Goal: Task Accomplishment & Management: Complete application form

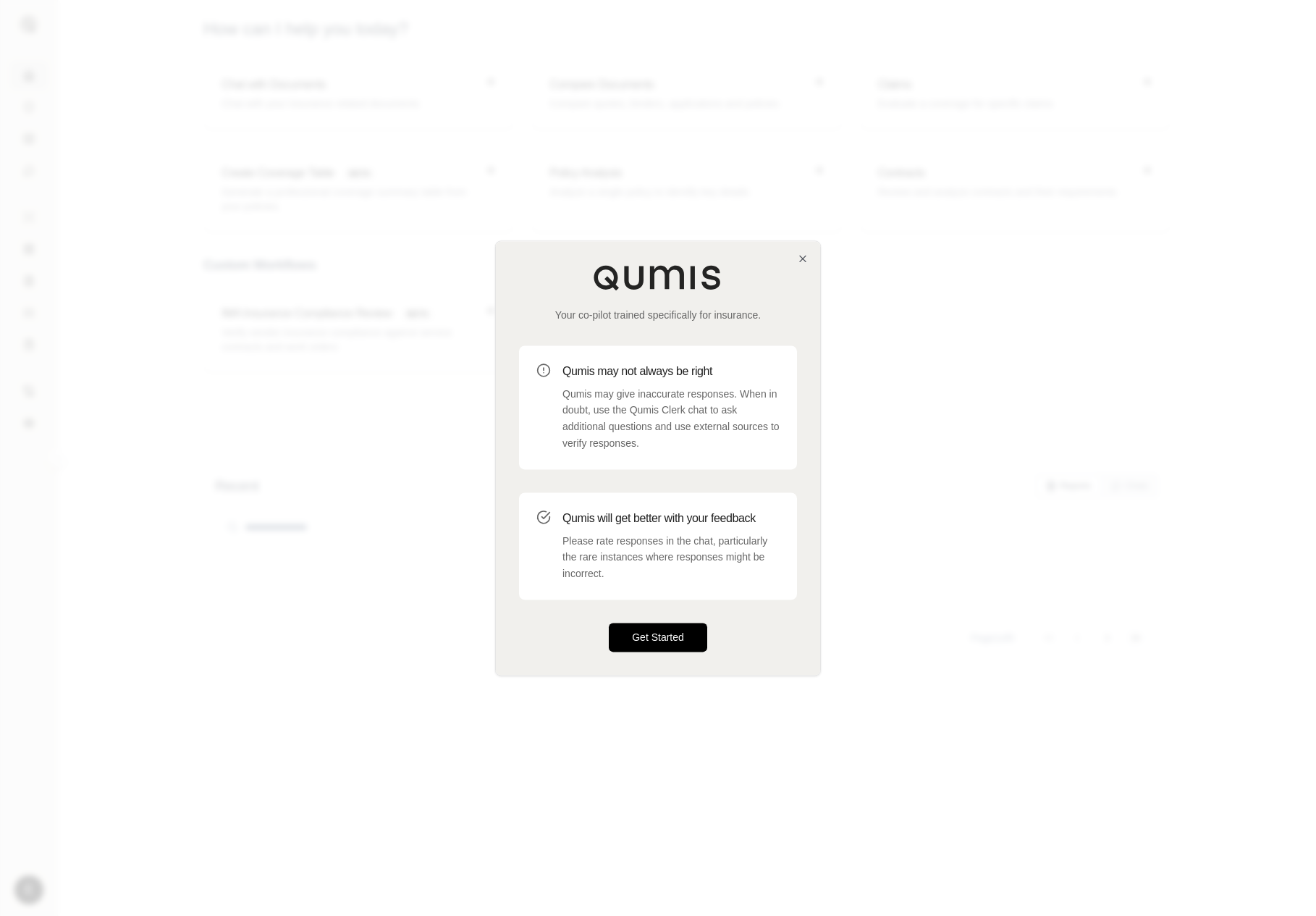
click at [625, 629] on button "Get Started" at bounding box center [658, 637] width 98 height 29
click at [635, 653] on div "Your co-pilot trained specifically for insurance. Qumis may not always be right…" at bounding box center [658, 458] width 324 height 434
click at [650, 630] on button "Get Started" at bounding box center [658, 637] width 98 height 29
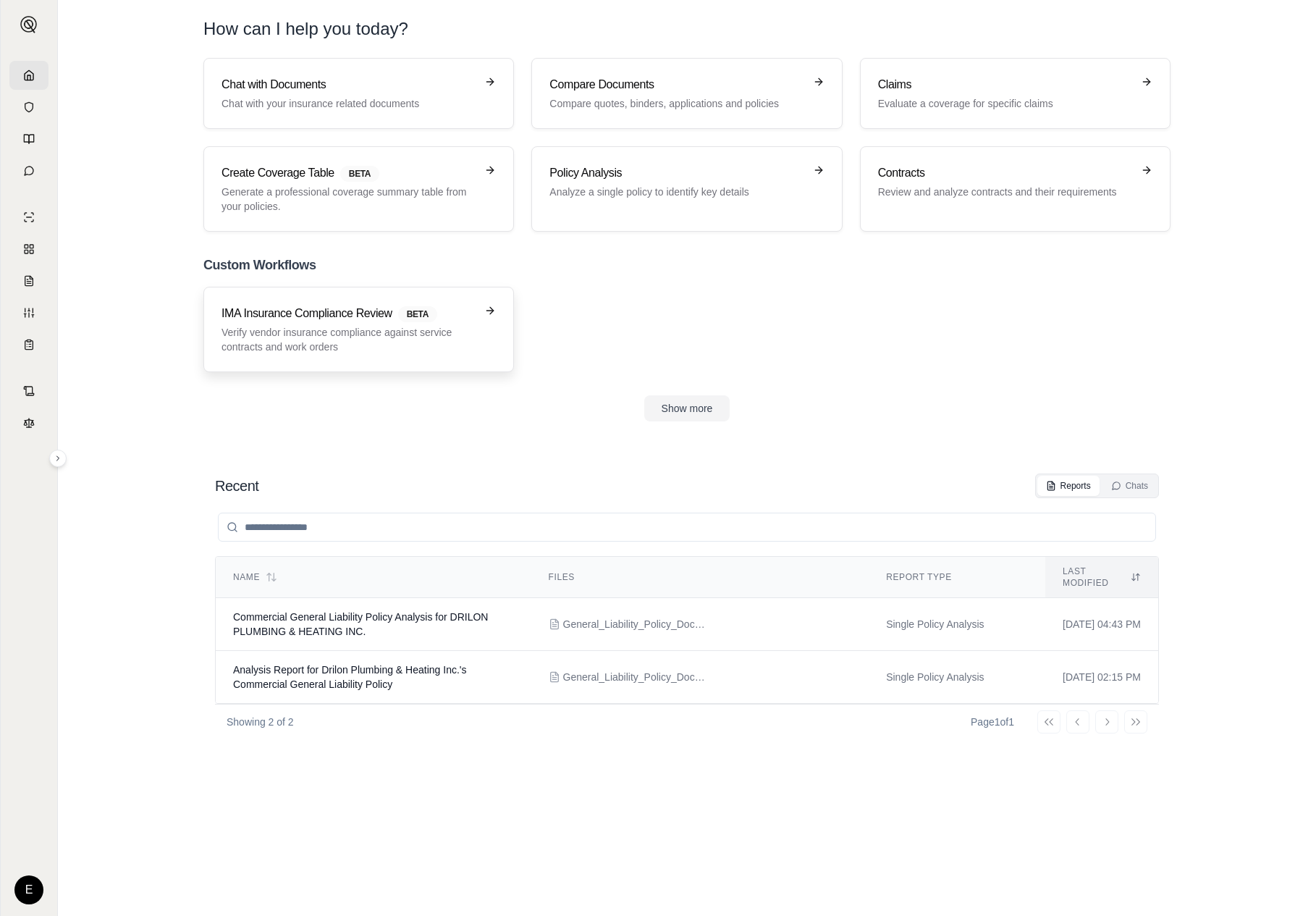
click at [481, 336] on div "IMA Insurance Compliance Review BETA Verify vendor insurance compliance against…" at bounding box center [359, 330] width 275 height 49
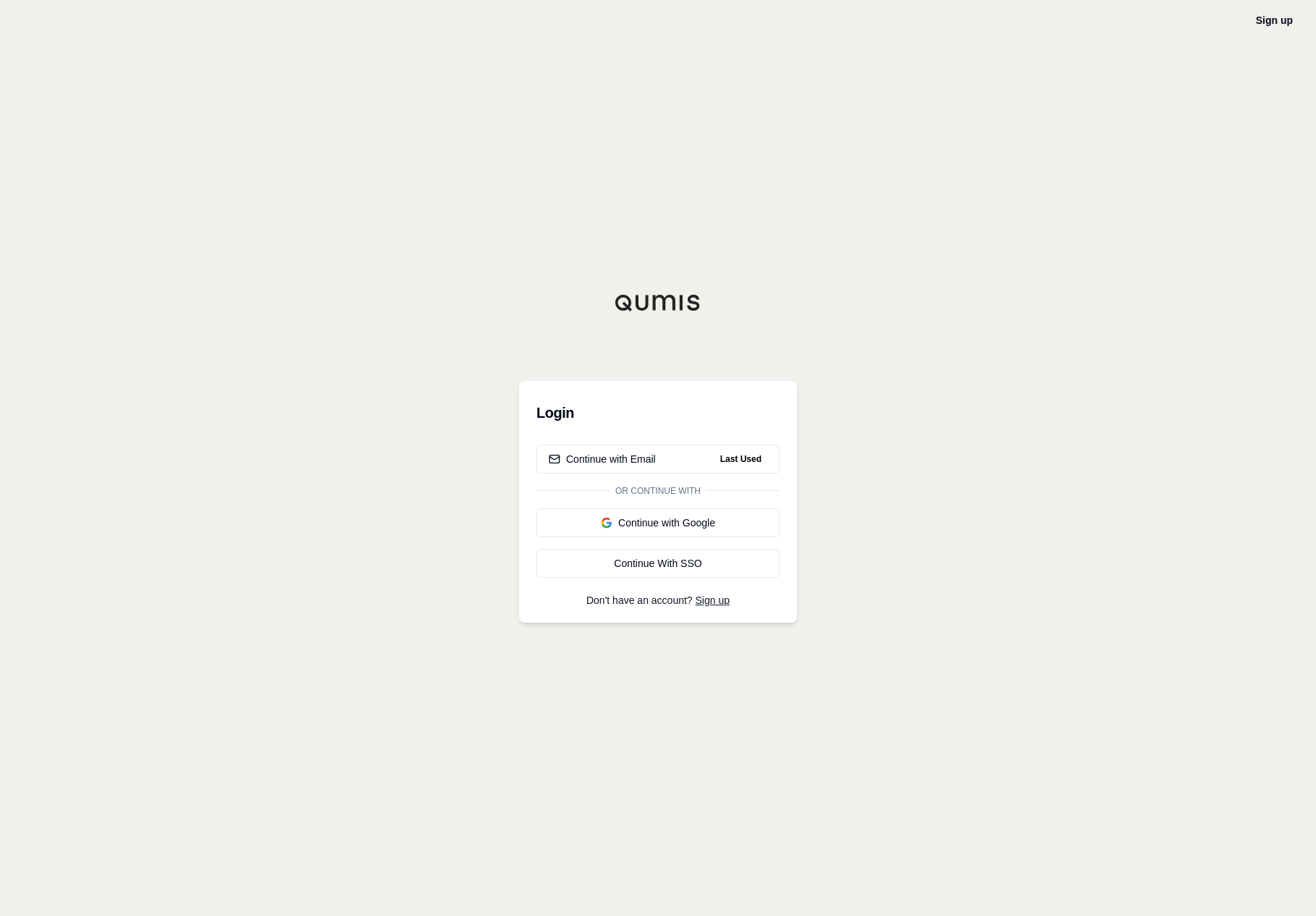
click at [724, 475] on div "Continue with Email Last Used Or continue with Continue with Google Continue Wi…" at bounding box center [658, 512] width 243 height 134
click at [754, 458] on span "Last Used" at bounding box center [741, 459] width 53 height 18
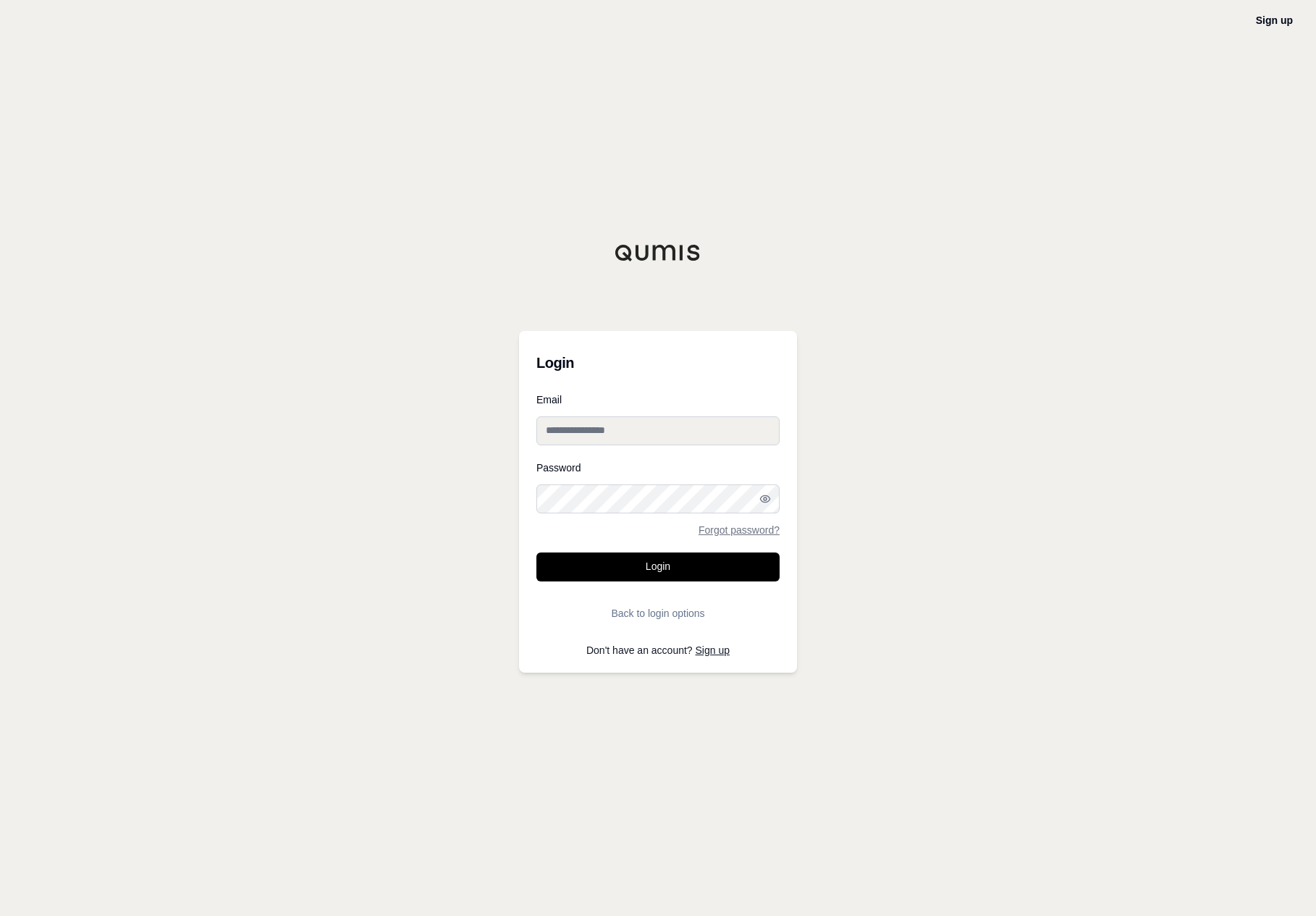
click at [745, 440] on input "Email" at bounding box center [658, 431] width 243 height 29
type input "**********"
click at [726, 567] on button "Login" at bounding box center [658, 567] width 243 height 29
